Goal: Entertainment & Leisure: Consume media (video, audio)

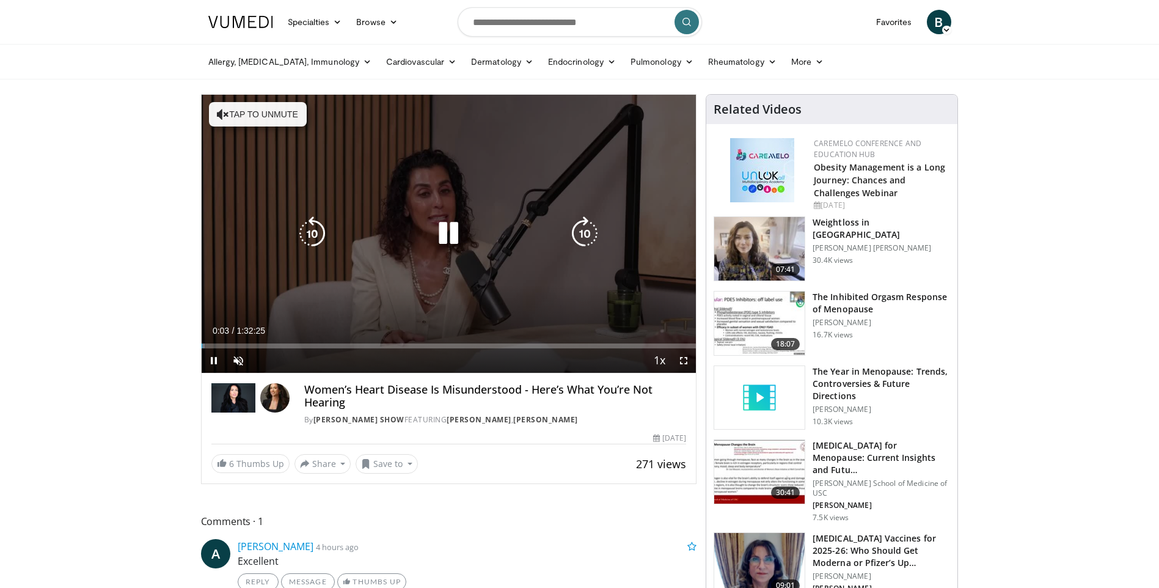
click at [229, 120] on button "Tap to unmute" at bounding box center [258, 114] width 98 height 24
click at [461, 229] on icon "Video Player" at bounding box center [448, 233] width 34 height 34
